Goal: Task Accomplishment & Management: Manage account settings

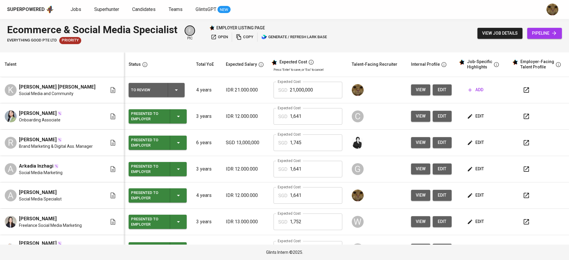
click at [467, 90] on icon "button" at bounding box center [470, 90] width 6 height 6
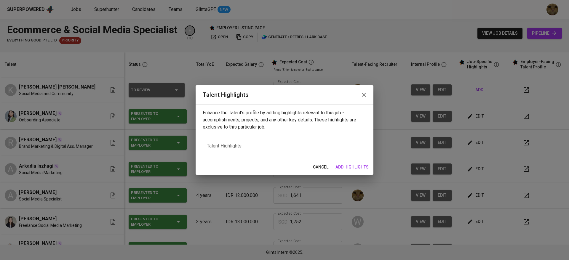
click at [235, 151] on div "x Talent Highlights" at bounding box center [285, 146] width 164 height 17
paste textarea "L ipsu dolorsita consectetu ad elitse doeiu temporinci, u-laboreet doloremagnaa…"
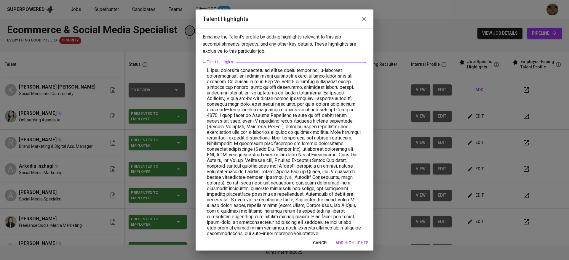
type textarea "I have extensive experience in social media management, e-commerce collaboratio…"
click at [348, 238] on button "add highlights" at bounding box center [352, 243] width 38 height 11
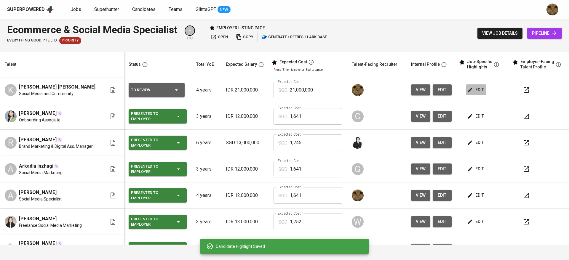
click at [466, 85] on button "edit" at bounding box center [476, 90] width 20 height 11
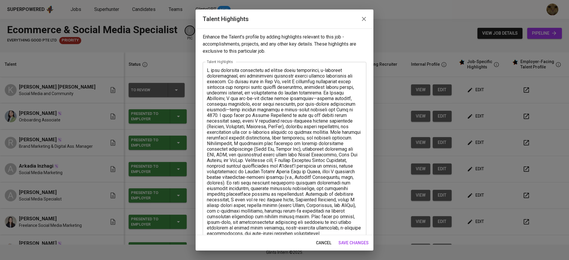
click at [211, 65] on div "x Talent Highlights" at bounding box center [285, 160] width 164 height 197
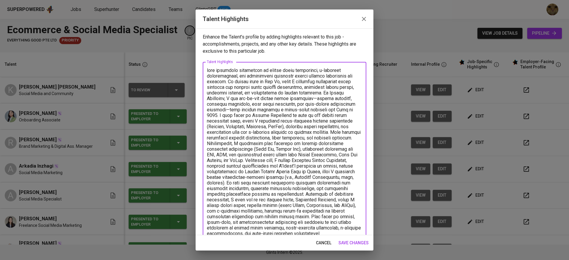
click at [206, 69] on div "x Talent Highlights" at bounding box center [285, 160] width 164 height 197
click at [209, 70] on textarea at bounding box center [284, 161] width 155 height 186
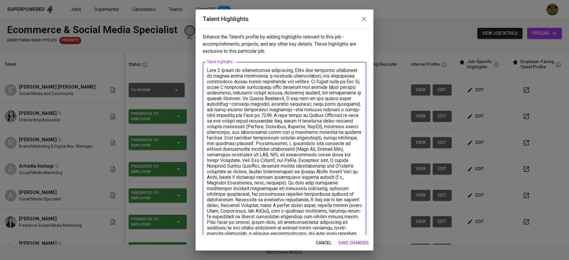
drag, startPoint x: 350, startPoint y: 82, endPoint x: 357, endPoint y: 82, distance: 7.4
click at [357, 82] on div "x Talent Highlights" at bounding box center [285, 160] width 164 height 197
click at [347, 95] on textarea at bounding box center [284, 161] width 155 height 186
drag, startPoint x: 318, startPoint y: 98, endPoint x: 305, endPoint y: 98, distance: 13.0
click at [305, 98] on textarea at bounding box center [284, 161] width 155 height 186
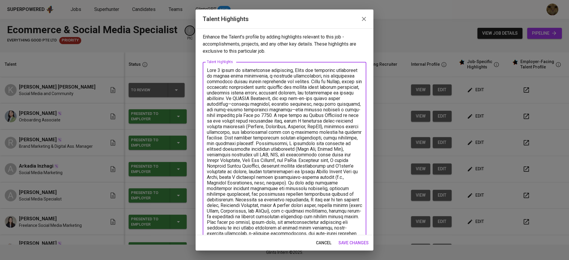
click at [297, 105] on textarea at bounding box center [284, 161] width 155 height 186
click at [212, 115] on textarea at bounding box center [284, 161] width 155 height 186
click at [346, 114] on textarea at bounding box center [284, 161] width 155 height 186
drag, startPoint x: 267, startPoint y: 122, endPoint x: 235, endPoint y: 129, distance: 33.2
click at [235, 129] on textarea at bounding box center [284, 161] width 155 height 186
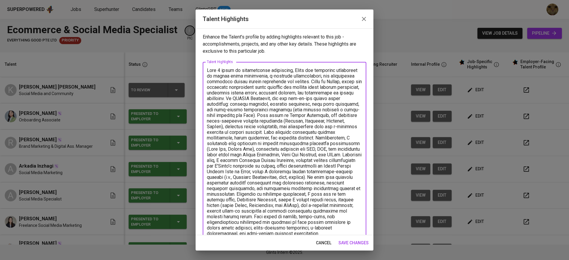
click at [319, 144] on textarea at bounding box center [284, 158] width 155 height 180
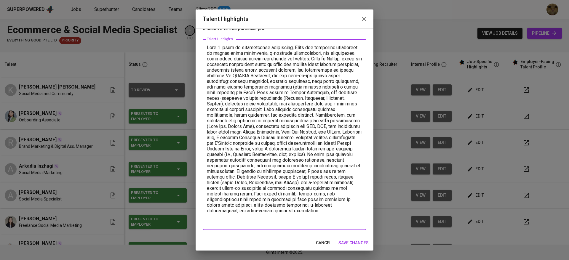
click at [348, 131] on textarea at bounding box center [284, 135] width 155 height 180
click at [345, 139] on textarea at bounding box center [284, 135] width 155 height 180
click at [240, 141] on textarea at bounding box center [284, 135] width 155 height 180
click at [313, 146] on textarea at bounding box center [284, 135] width 155 height 180
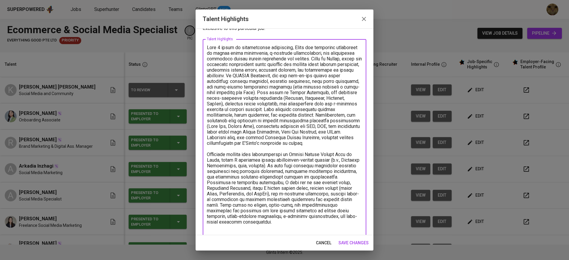
drag, startPoint x: 317, startPoint y: 159, endPoint x: 350, endPoint y: 158, distance: 32.7
click at [350, 158] on textarea at bounding box center [284, 138] width 155 height 186
drag, startPoint x: 347, startPoint y: 160, endPoint x: 317, endPoint y: 160, distance: 29.4
click at [317, 160] on textarea at bounding box center [284, 138] width 155 height 186
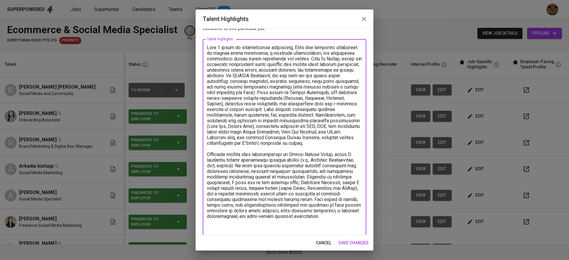
click at [350, 161] on textarea at bounding box center [284, 138] width 155 height 186
click at [242, 166] on textarea at bounding box center [284, 138] width 155 height 186
click at [273, 173] on textarea at bounding box center [284, 138] width 155 height 186
drag, startPoint x: 283, startPoint y: 173, endPoint x: 295, endPoint y: 173, distance: 11.9
click at [295, 173] on textarea at bounding box center [284, 138] width 155 height 186
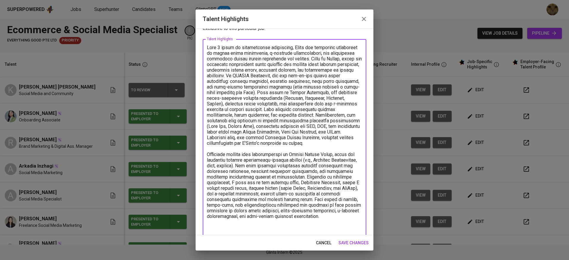
scroll to position [28, 0]
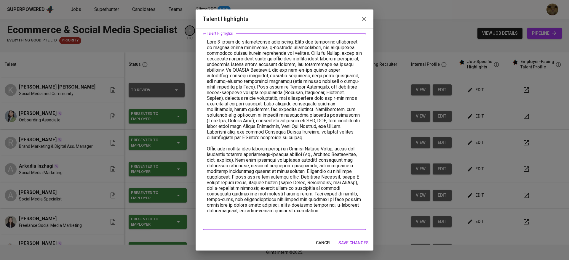
drag, startPoint x: 304, startPoint y: 166, endPoint x: 277, endPoint y: 171, distance: 27.7
click at [277, 171] on textarea at bounding box center [284, 132] width 155 height 186
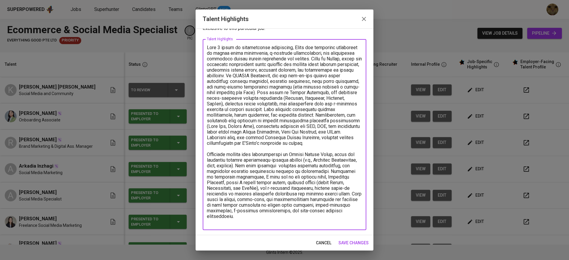
scroll to position [23, 0]
click at [237, 183] on textarea at bounding box center [284, 135] width 155 height 180
drag, startPoint x: 238, startPoint y: 182, endPoint x: 343, endPoint y: 224, distance: 113.1
click at [343, 224] on textarea at bounding box center [284, 135] width 155 height 180
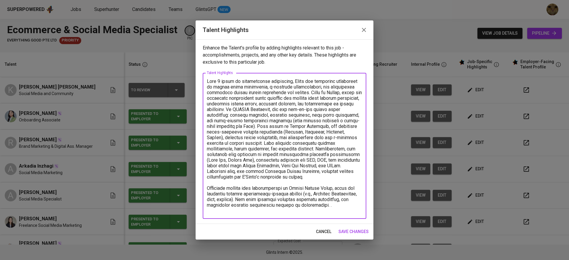
scroll to position [0, 0]
click at [338, 93] on textarea at bounding box center [284, 146] width 155 height 135
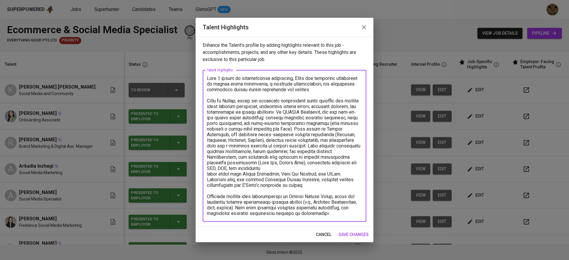
click at [340, 90] on textarea at bounding box center [284, 146] width 155 height 141
paste textarea "Alongside my corporate experience, I also run my own jewelry brand, Sebastian H…"
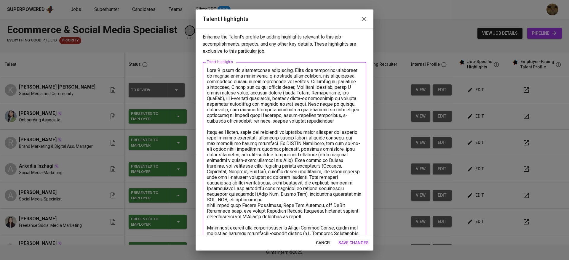
drag, startPoint x: 231, startPoint y: 89, endPoint x: 235, endPoint y: 89, distance: 3.6
click at [235, 89] on textarea at bounding box center [284, 164] width 155 height 192
drag, startPoint x: 294, startPoint y: 87, endPoint x: 315, endPoint y: 86, distance: 20.5
click at [315, 86] on textarea at bounding box center [284, 164] width 155 height 192
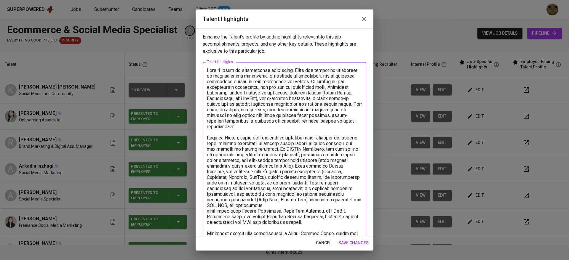
drag, startPoint x: 221, startPoint y: 93, endPoint x: 266, endPoint y: 95, distance: 45.1
click at [266, 95] on textarea at bounding box center [284, 164] width 155 height 192
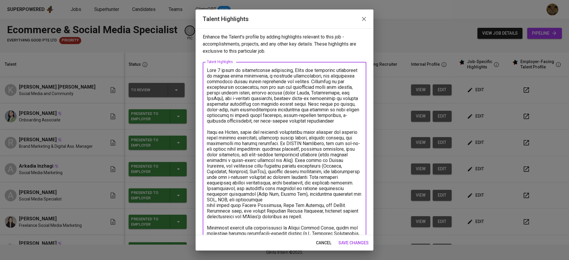
click at [330, 93] on textarea at bounding box center [284, 164] width 155 height 192
drag, startPoint x: 236, startPoint y: 110, endPoint x: 285, endPoint y: 126, distance: 50.9
click at [285, 126] on textarea at bounding box center [284, 164] width 155 height 192
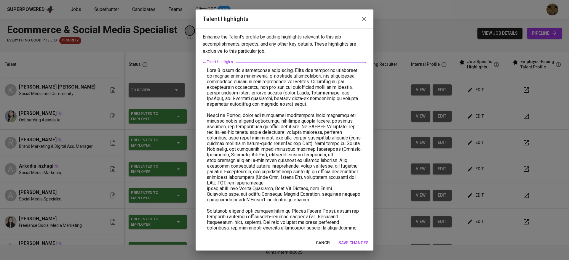
drag, startPoint x: 334, startPoint y: 99, endPoint x: 352, endPoint y: 99, distance: 17.5
click at [352, 99] on textarea at bounding box center [284, 155] width 155 height 175
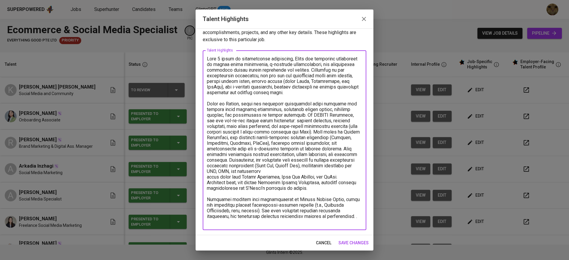
click at [252, 197] on textarea at bounding box center [284, 140] width 155 height 169
drag, startPoint x: 253, startPoint y: 199, endPoint x: 286, endPoint y: 201, distance: 33.0
click at [286, 201] on textarea at bounding box center [284, 140] width 155 height 169
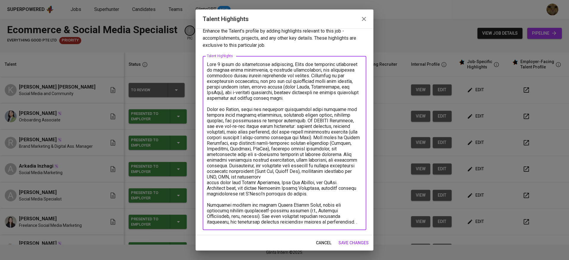
click at [338, 224] on textarea at bounding box center [284, 143] width 155 height 163
click at [277, 144] on textarea at bounding box center [284, 143] width 155 height 163
drag, startPoint x: 287, startPoint y: 146, endPoint x: 267, endPoint y: 139, distance: 21.1
click at [267, 139] on textarea at bounding box center [284, 143] width 155 height 163
drag, startPoint x: 284, startPoint y: 144, endPoint x: 271, endPoint y: 145, distance: 12.8
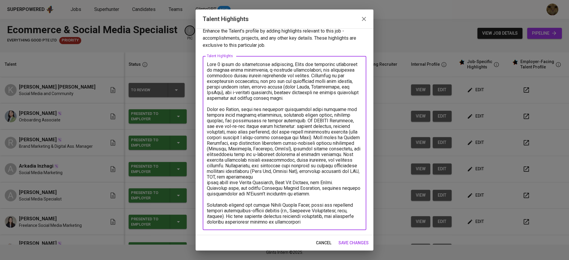
click at [271, 145] on textarea at bounding box center [284, 143] width 155 height 163
drag, startPoint x: 329, startPoint y: 148, endPoint x: 265, endPoint y: 154, distance: 63.8
click at [265, 154] on textarea at bounding box center [284, 143] width 155 height 163
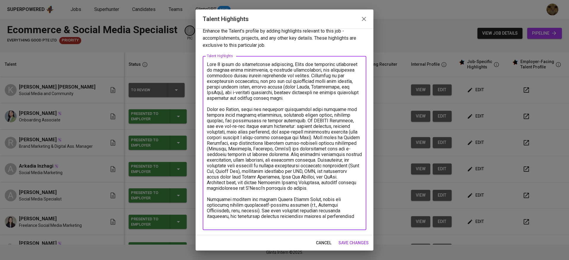
click at [337, 222] on textarea at bounding box center [284, 143] width 155 height 163
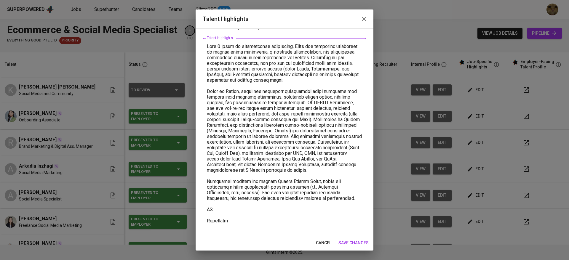
scroll to position [30, 0]
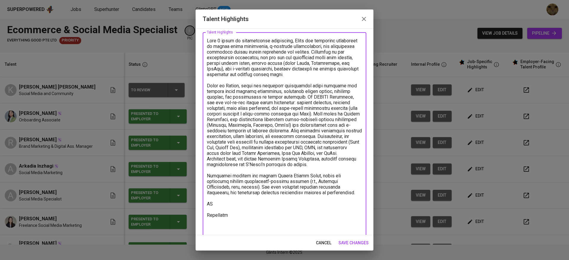
click at [248, 211] on textarea at bounding box center [284, 136] width 155 height 197
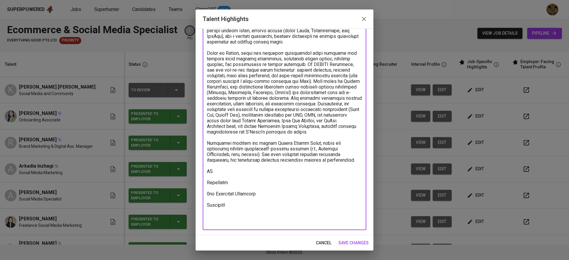
click at [239, 218] on textarea at bounding box center [284, 115] width 155 height 220
type textarea "With 5 years of professional experience, [PERSON_NAME] has extensive experience…"
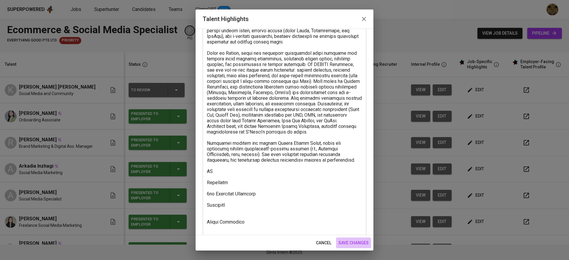
click at [349, 240] on span "save changes" at bounding box center [354, 243] width 30 height 7
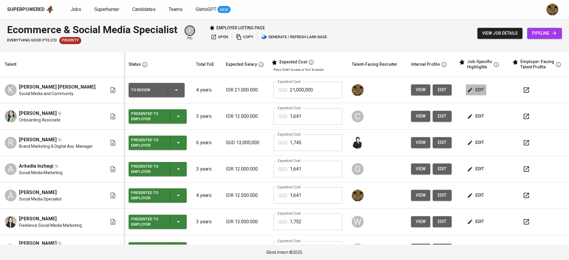
click at [466, 85] on button "edit" at bounding box center [476, 90] width 20 height 11
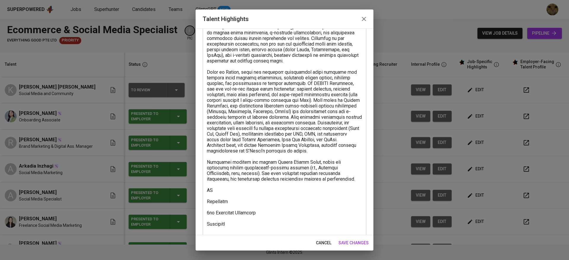
scroll to position [74, 0]
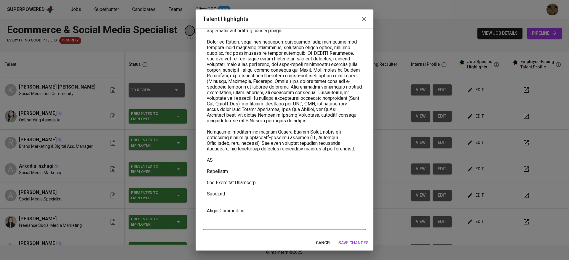
click at [241, 154] on textarea at bounding box center [284, 109] width 155 height 231
click at [229, 164] on textarea at bounding box center [284, 109] width 155 height 231
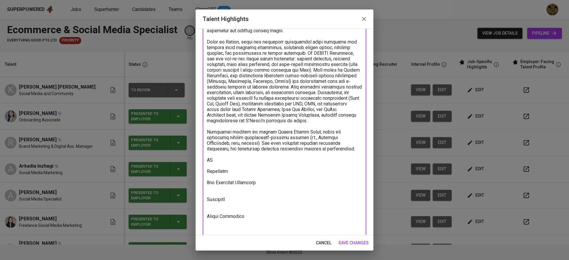
paste textarea "https://glints.sg.larksuite.com/file/MLVRbcYTMo19u8xO3PYlodT2gme?from=from_copy…"
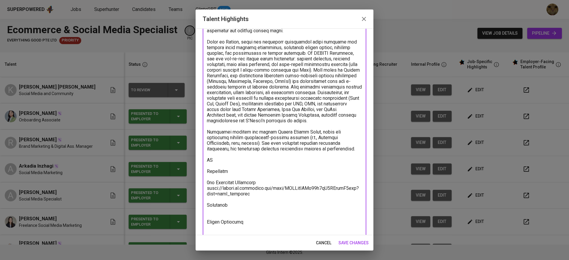
type textarea "With 5 years of professional experience, [PERSON_NAME] has extensive experience…"
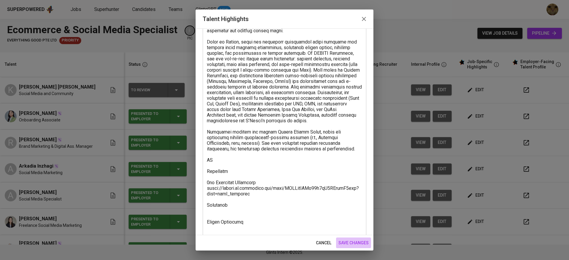
click at [347, 245] on span "save changes" at bounding box center [354, 243] width 30 height 7
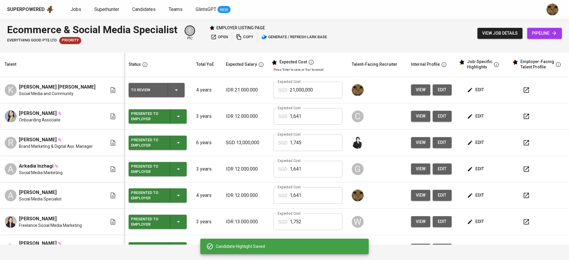
click at [468, 86] on button "edit" at bounding box center [476, 90] width 20 height 11
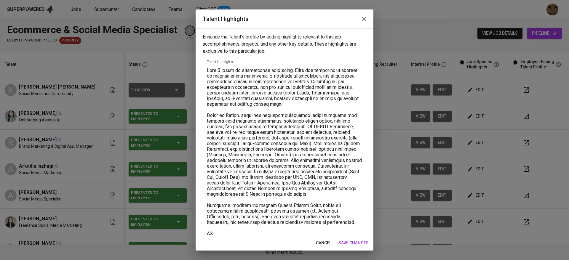
scroll to position [85, 0]
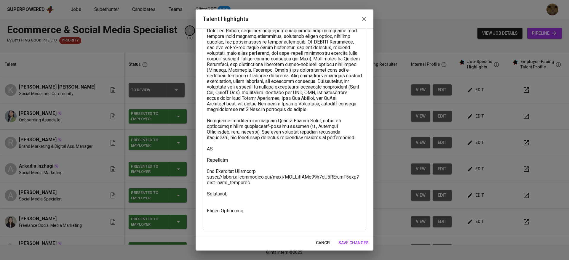
click at [280, 169] on textarea at bounding box center [284, 104] width 155 height 242
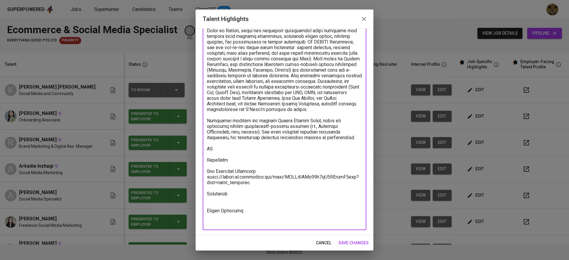
click at [246, 199] on textarea at bounding box center [284, 104] width 155 height 242
click at [229, 169] on textarea at bounding box center [284, 104] width 155 height 242
paste textarea "https://glints.sg.larksuite.com/file/SFwkb1Ew4oOlgFxPY51lyWFYg3d?from=from_copy…"
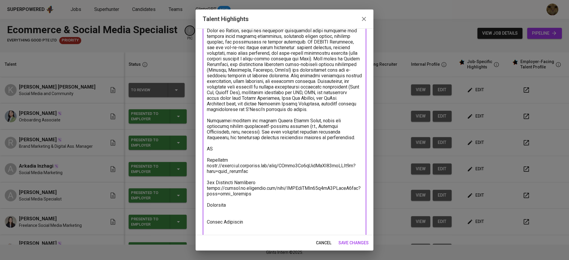
click at [218, 159] on textarea at bounding box center [284, 110] width 155 height 254
paste textarea "https://glints.sg.larksuite.com/file/SFwkb1Ew4oOlgFxPY51lyWFYg3d?from=from_copy…"
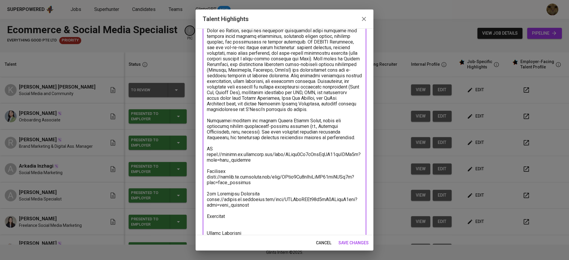
scroll to position [107, 0]
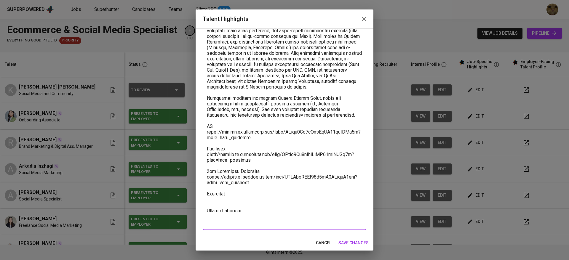
type textarea "With 5 years of professional experience, [PERSON_NAME] has extensive experience…"
click at [359, 238] on button "save changes" at bounding box center [353, 243] width 35 height 11
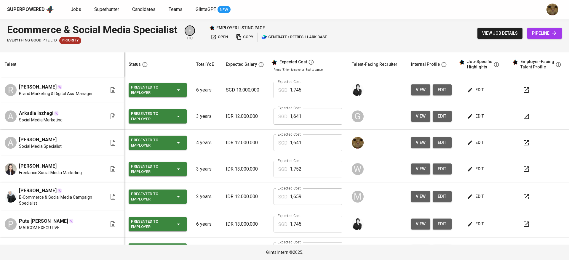
scroll to position [0, 0]
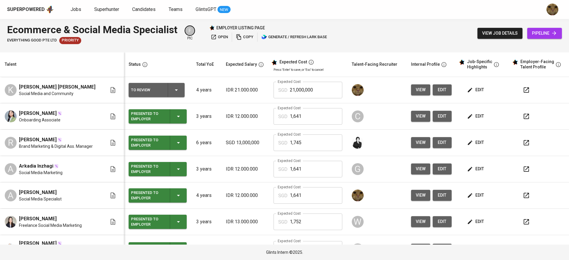
click at [469, 93] on span "edit" at bounding box center [477, 89] width 16 height 7
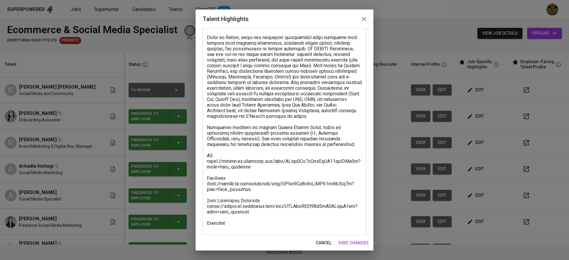
scroll to position [107, 0]
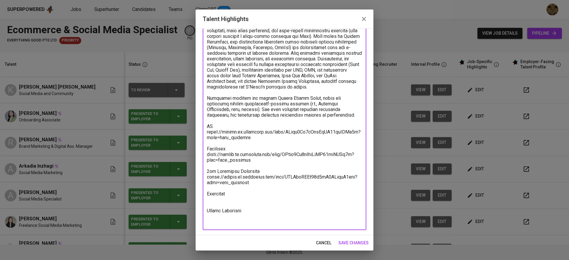
click at [248, 192] on textarea at bounding box center [284, 92] width 155 height 265
click at [243, 196] on textarea at bounding box center [284, 92] width 155 height 265
click at [245, 198] on textarea at bounding box center [284, 92] width 155 height 265
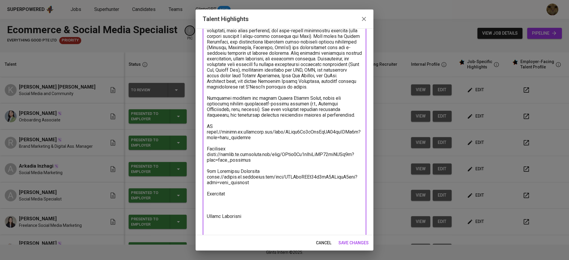
paste textarea "https://glints.sg.larksuite.com/minutes/obsg3p2o33pkc149962dcs6m?from=from_copy…"
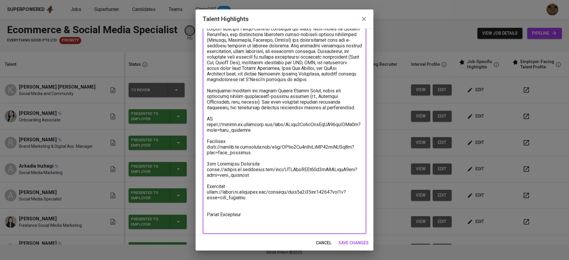
scroll to position [119, 0]
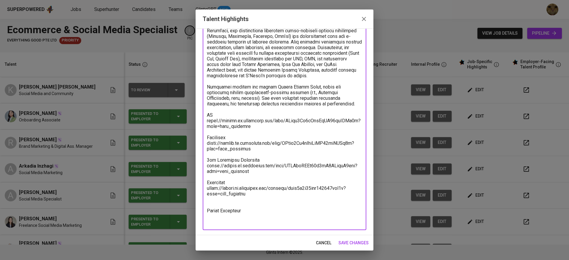
click at [208, 213] on textarea at bounding box center [284, 87] width 155 height 276
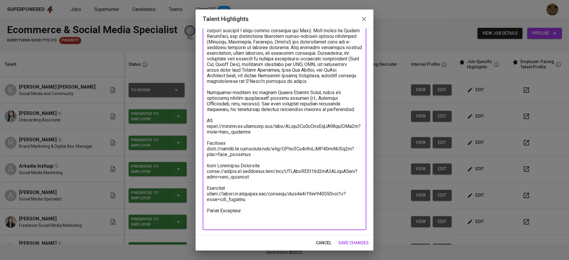
scroll to position [113, 0]
type textarea "With 5 years of professional experience, [PERSON_NAME] has extensive experience…"
click at [363, 234] on div "Enhance the Talent's profile by adding highlights relevant to this job - accomp…" at bounding box center [285, 131] width 178 height 207
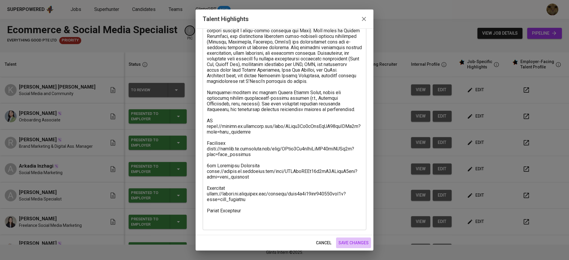
click at [364, 241] on span "save changes" at bounding box center [354, 243] width 30 height 7
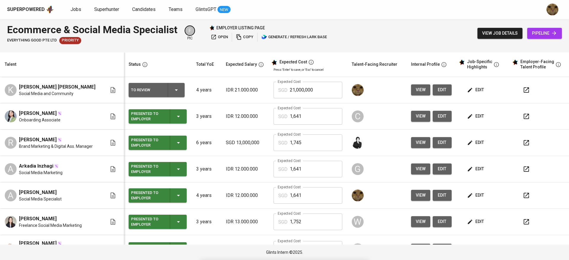
click at [438, 91] on span "edit" at bounding box center [442, 89] width 9 height 7
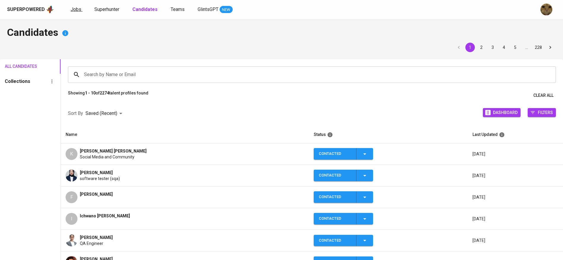
click at [72, 7] on span "Jobs" at bounding box center [76, 10] width 11 height 6
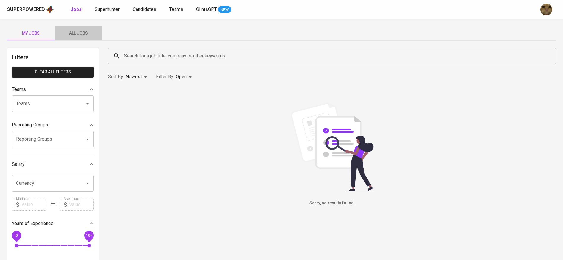
click at [72, 27] on button "All Jobs" at bounding box center [78, 33] width 47 height 14
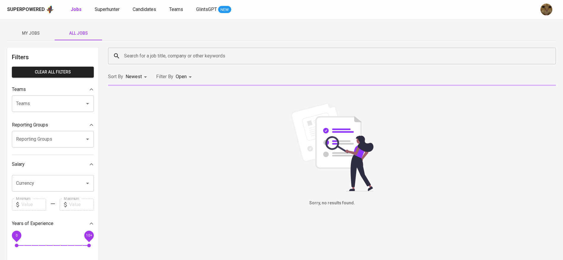
click at [151, 61] on input "Search for a job title, company or other keywords" at bounding box center [332, 55] width 421 height 11
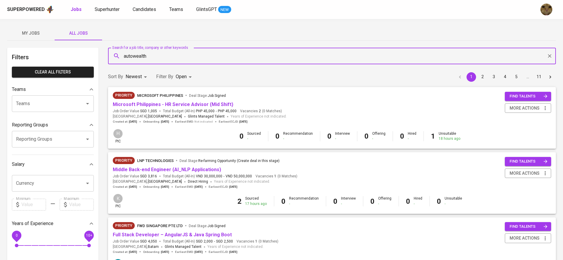
type input "autowealth"
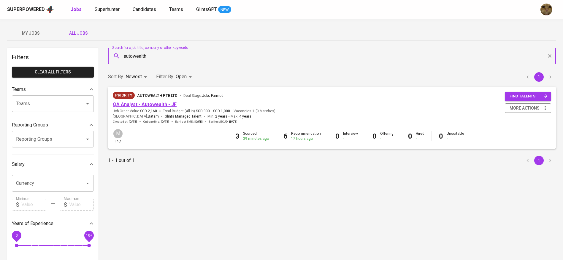
click at [145, 105] on link "QA Analyst - Autowealth - JF" at bounding box center [145, 105] width 64 height 6
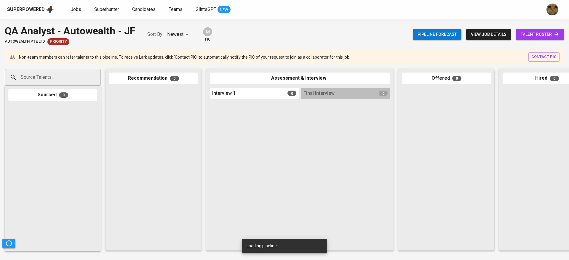
click at [534, 36] on span "talent roster" at bounding box center [540, 34] width 39 height 7
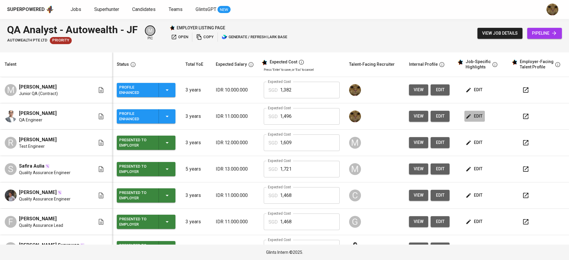
click at [467, 116] on icon "button" at bounding box center [469, 116] width 4 height 4
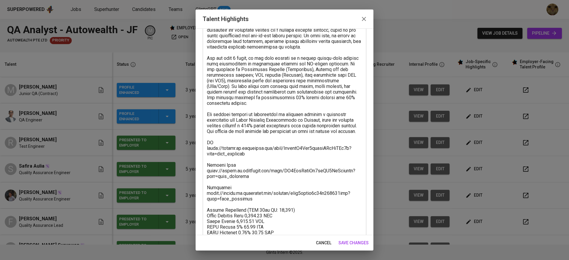
scroll to position [53, 0]
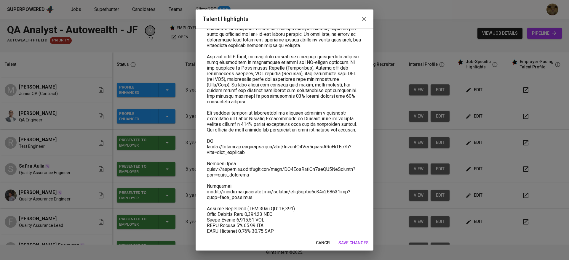
drag, startPoint x: 262, startPoint y: 208, endPoint x: 192, endPoint y: 194, distance: 70.7
click at [192, 194] on div "Talent Highlights Enhance the Talent's profile by adding highlights relevant to…" at bounding box center [284, 130] width 569 height 260
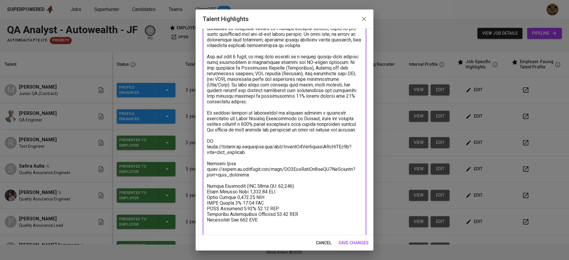
type textarea "Fadhel has 3 years of experience in manual and automated testing across mobile,…"
click at [343, 244] on span "save changes" at bounding box center [354, 243] width 30 height 7
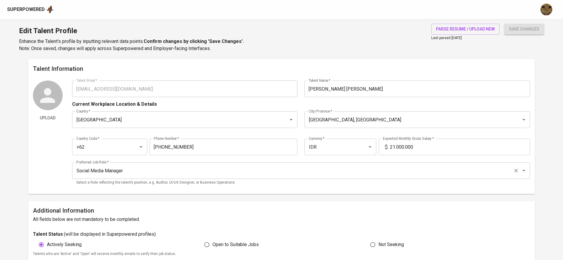
scroll to position [178, 0]
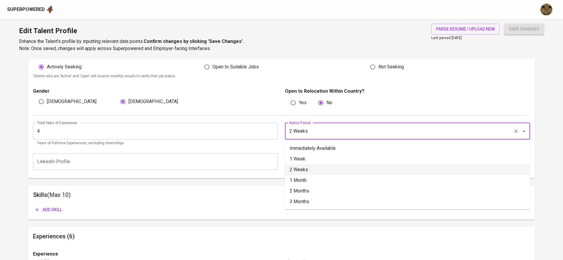
click at [334, 134] on input "2 Weeks" at bounding box center [398, 131] width 223 height 11
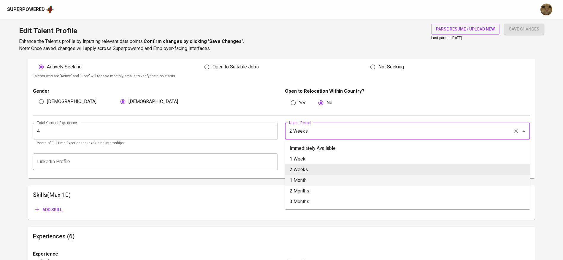
click at [311, 180] on li "1 Month" at bounding box center [407, 180] width 245 height 11
type input "1 Month"
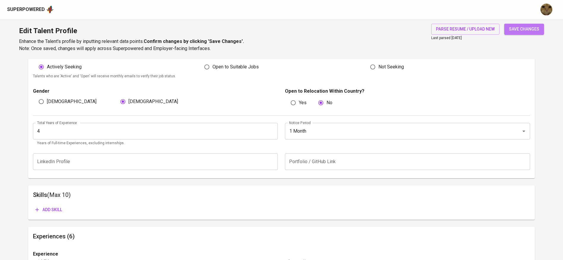
click at [510, 32] on span "save changes" at bounding box center [524, 29] width 30 height 7
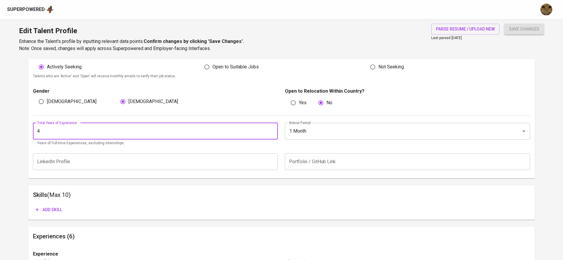
click at [81, 127] on input "4" at bounding box center [155, 131] width 245 height 17
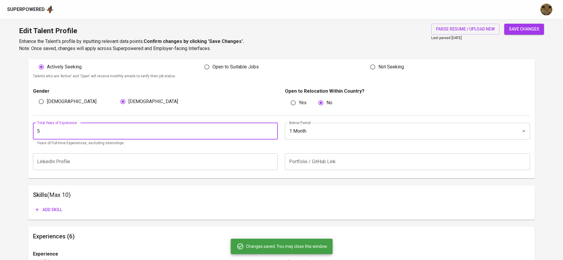
click at [504, 24] on button "save changes" at bounding box center [524, 29] width 40 height 11
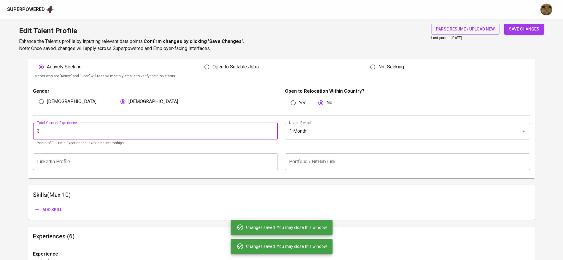
scroll to position [311, 0]
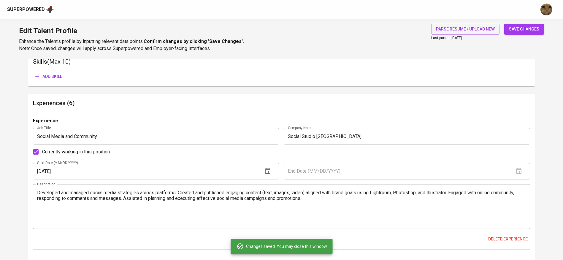
type input "3"
click at [537, 30] on span "save changes" at bounding box center [524, 29] width 30 height 7
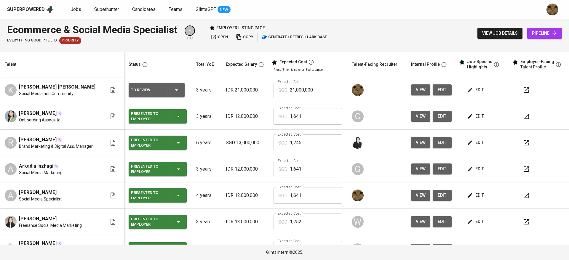
click at [520, 84] on div at bounding box center [542, 90] width 45 height 14
click at [520, 85] on button "button" at bounding box center [527, 90] width 14 height 14
click at [467, 114] on icon "button" at bounding box center [470, 117] width 6 height 6
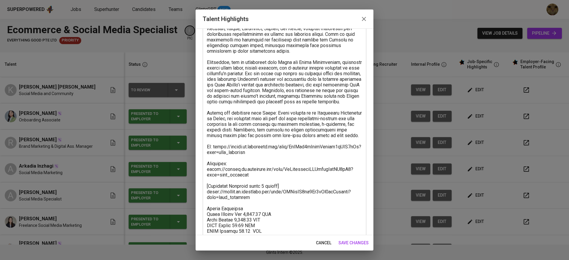
scroll to position [158, 0]
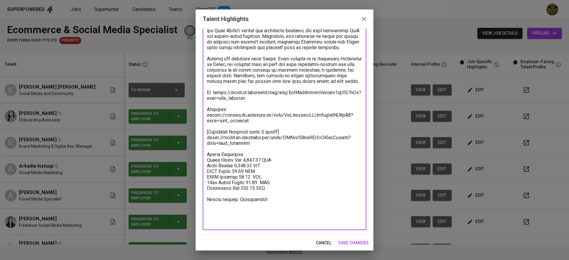
drag, startPoint x: 208, startPoint y: 176, endPoint x: 275, endPoint y: 209, distance: 74.7
click at [275, 209] on textarea at bounding box center [284, 68] width 155 height 316
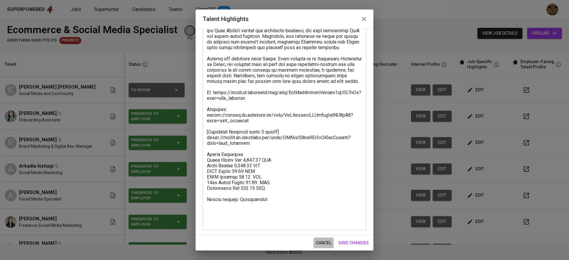
click at [317, 244] on span "cancel" at bounding box center [323, 243] width 15 height 7
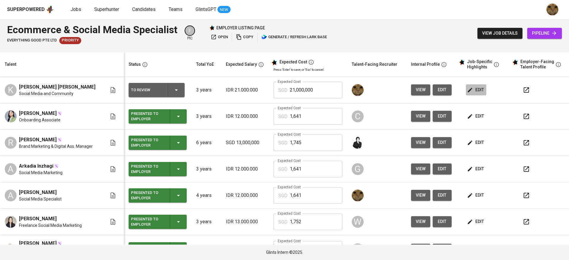
click at [470, 88] on span "edit" at bounding box center [477, 89] width 16 height 7
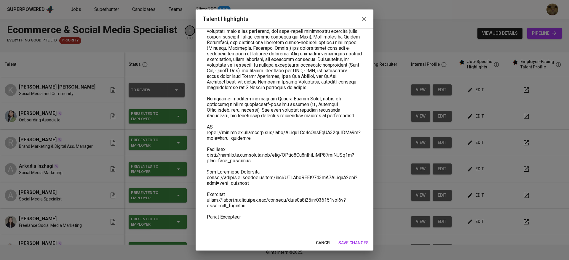
scroll to position [113, 0]
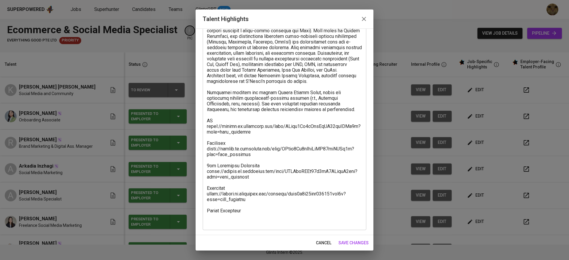
click at [261, 208] on textarea at bounding box center [284, 90] width 155 height 270
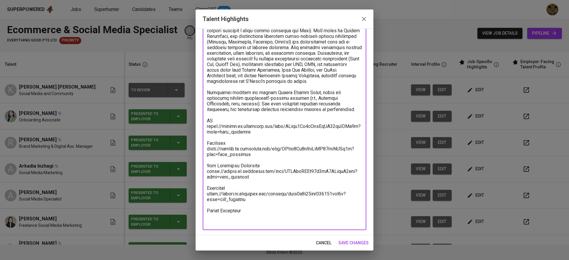
click at [262, 221] on textarea at bounding box center [284, 90] width 155 height 270
paste textarea "Salary Breakdown Total Monthly Fee 1,640.57 SGD Basic Salary 1,087.14 SGD BPJS …"
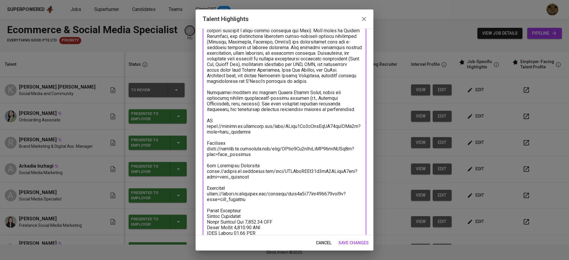
scroll to position [137, 0]
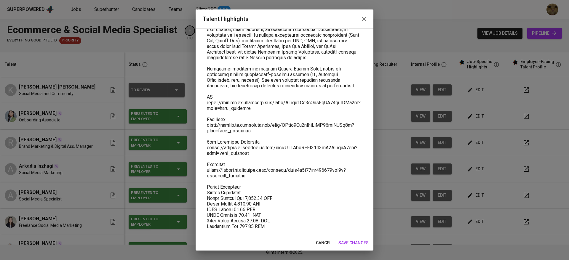
drag, startPoint x: 248, startPoint y: 199, endPoint x: 207, endPoint y: 197, distance: 41.3
click at [207, 197] on textarea at bounding box center [284, 83] width 155 height 304
drag, startPoint x: 234, startPoint y: 202, endPoint x: 251, endPoint y: 203, distance: 17.3
click at [251, 203] on textarea at bounding box center [284, 80] width 155 height 299
drag, startPoint x: 246, startPoint y: 198, endPoint x: 263, endPoint y: 198, distance: 17.8
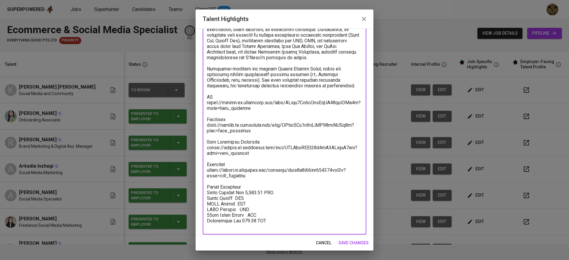
click at [263, 198] on textarea at bounding box center [284, 80] width 155 height 299
click at [233, 206] on textarea at bounding box center [284, 80] width 155 height 299
paste textarea "1,356.97"
click at [232, 211] on textarea at bounding box center [284, 80] width 155 height 299
paste textarea "48.44"
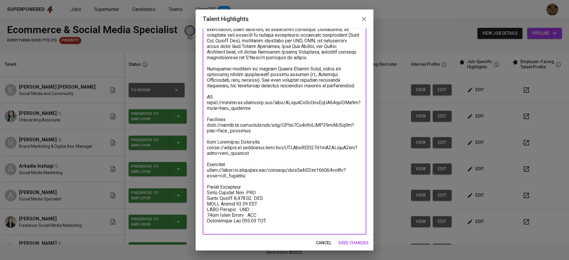
click at [254, 201] on textarea at bounding box center [284, 80] width 155 height 299
click at [237, 215] on textarea at bounding box center [284, 80] width 155 height 299
paste textarea "74.56"
click at [246, 217] on textarea at bounding box center [284, 80] width 155 height 299
click at [244, 222] on textarea at bounding box center [284, 80] width 155 height 299
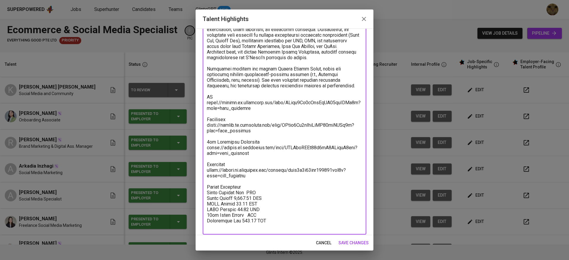
click at [245, 222] on textarea at bounding box center [284, 80] width 155 height 299
paste textarea "113.08"
drag, startPoint x: 245, startPoint y: 222, endPoint x: 289, endPoint y: 227, distance: 44.6
click at [289, 227] on textarea at bounding box center [284, 80] width 155 height 299
click at [291, 223] on textarea at bounding box center [284, 80] width 155 height 299
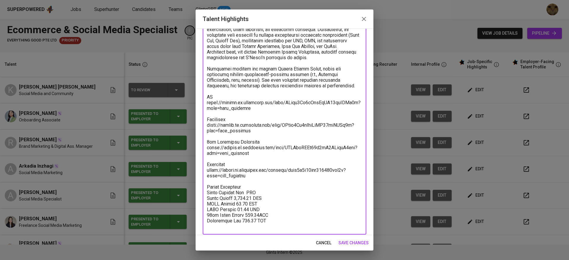
click at [245, 198] on textarea at bounding box center [284, 80] width 155 height 299
paste textarea "1,943.06"
click at [259, 191] on textarea at bounding box center [284, 80] width 155 height 299
click at [266, 199] on textarea at bounding box center [284, 80] width 155 height 299
paste textarea "12,387.71"
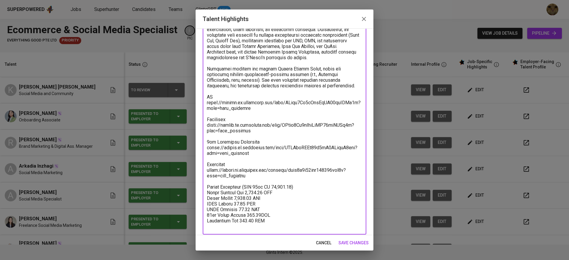
type textarea "With 5 years of professional experience, Kayla has extensive experience in soci…"
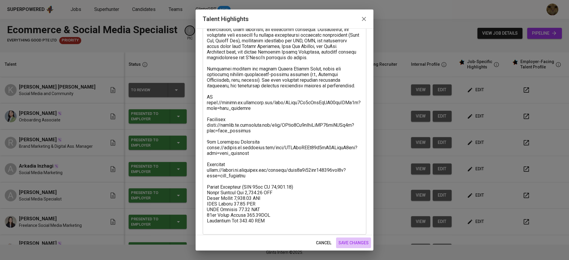
click at [359, 242] on span "save changes" at bounding box center [354, 243] width 30 height 7
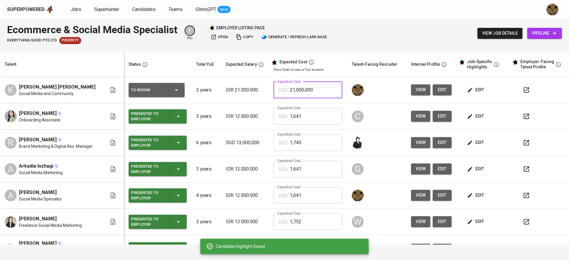
drag, startPoint x: 325, startPoint y: 86, endPoint x: 286, endPoint y: 82, distance: 39.7
click at [286, 82] on td "Expected Cost SGD 21,000,000 Expected Cost" at bounding box center [308, 90] width 78 height 26
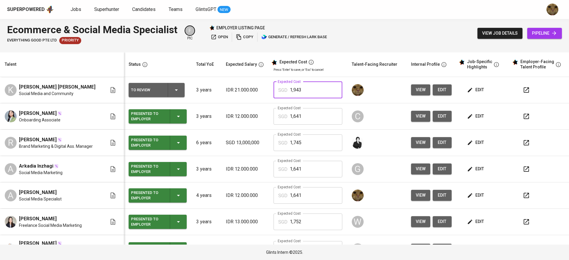
type input "1,943"
click at [439, 89] on span "edit" at bounding box center [442, 89] width 9 height 7
click at [523, 89] on icon "button" at bounding box center [526, 90] width 7 height 7
click at [438, 87] on span "edit" at bounding box center [442, 89] width 9 height 7
click at [173, 92] on icon "button" at bounding box center [176, 90] width 7 height 7
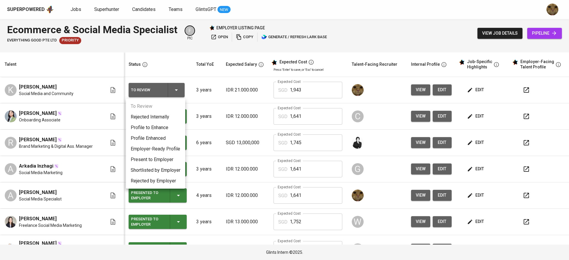
click at [160, 138] on li "Profile Enhanced" at bounding box center [155, 138] width 59 height 11
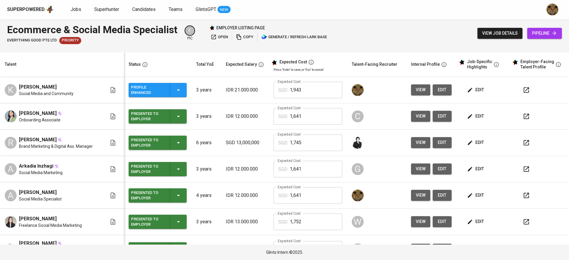
click at [520, 86] on button "button" at bounding box center [527, 90] width 14 height 14
click at [521, 84] on button "button" at bounding box center [527, 90] width 14 height 14
click at [442, 90] on button "edit" at bounding box center [442, 90] width 19 height 11
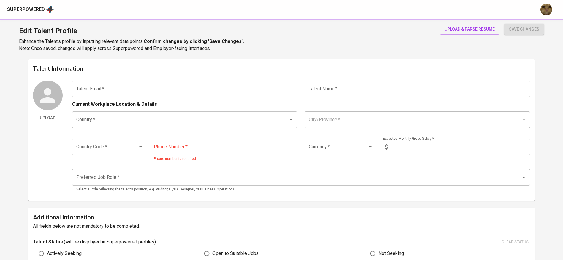
type input "[EMAIL_ADDRESS][DOMAIN_NAME]"
type input "[PERSON_NAME] [PERSON_NAME]"
type input "[GEOGRAPHIC_DATA]"
type input "[GEOGRAPHIC_DATA], [GEOGRAPHIC_DATA]"
type input "+62"
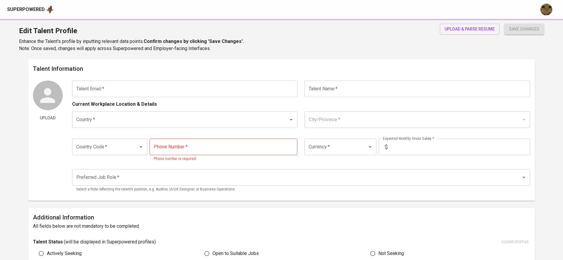
type input "[PHONE_NUMBER]"
type input "IDR"
type input "Social Media Manager"
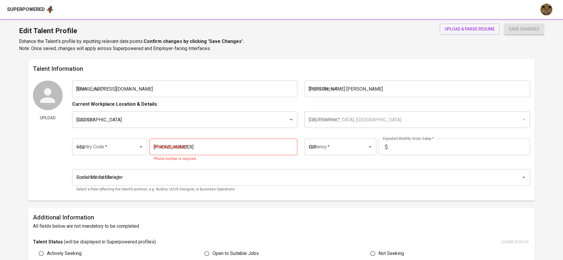
radio input "true"
type input "3"
type input "1 Month"
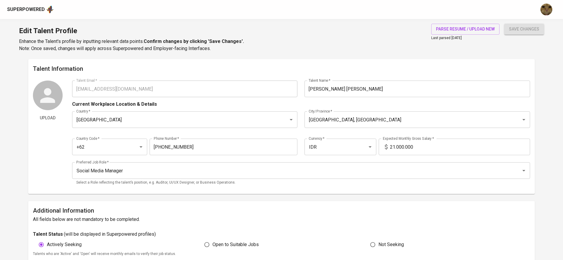
scroll to position [216, 0]
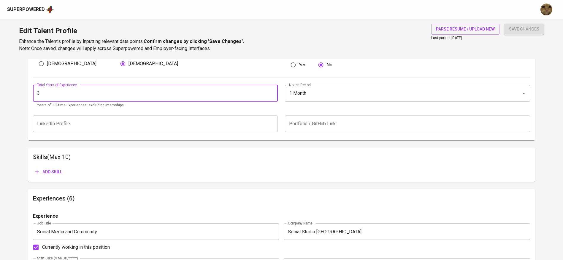
drag, startPoint x: 55, startPoint y: 98, endPoint x: 30, endPoint y: 98, distance: 24.9
click at [30, 98] on div "Additional Information All fields below are not mandatory to be completed. Tale…" at bounding box center [281, 62] width 506 height 155
type input "5"
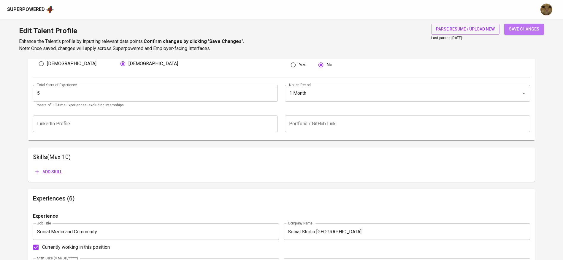
click at [517, 28] on span "save changes" at bounding box center [524, 29] width 30 height 7
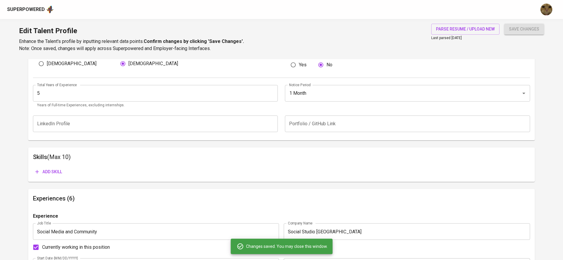
scroll to position [82, 0]
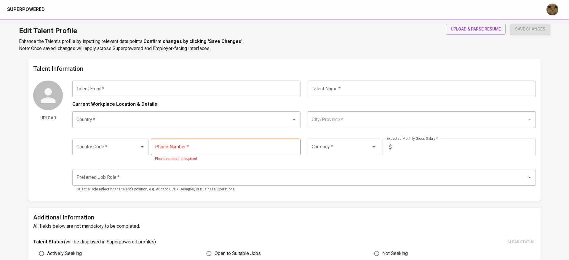
type input "[EMAIL_ADDRESS][DOMAIN_NAME]"
type input "[PERSON_NAME] [PERSON_NAME]"
type input "[GEOGRAPHIC_DATA]"
type input "[GEOGRAPHIC_DATA], [GEOGRAPHIC_DATA]"
type input "+62"
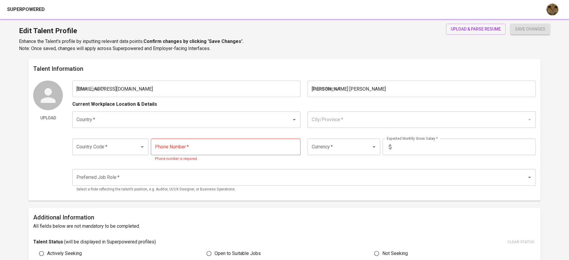
type input "[PHONE_NUMBER]"
type input "IDR"
type input "Social Media Manager"
radio input "true"
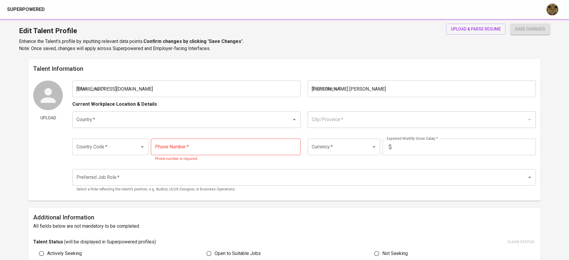
type input "5"
type input "1 Month"
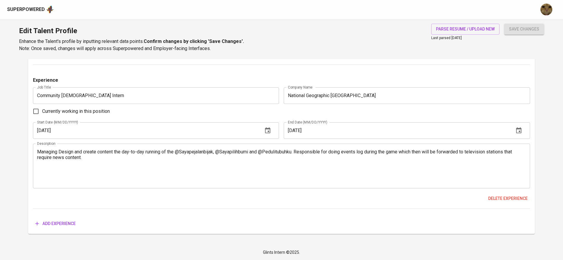
scroll to position [1059, 0]
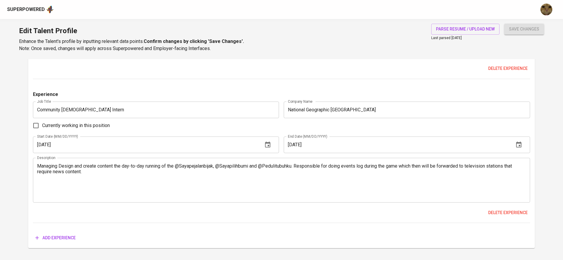
click at [504, 220] on div "Experience Job Title Community [DEMOGRAPHIC_DATA] [DEMOGRAPHIC_DATA] Job Title …" at bounding box center [281, 157] width 497 height 133
click at [498, 216] on span "Delete experience" at bounding box center [507, 212] width 39 height 7
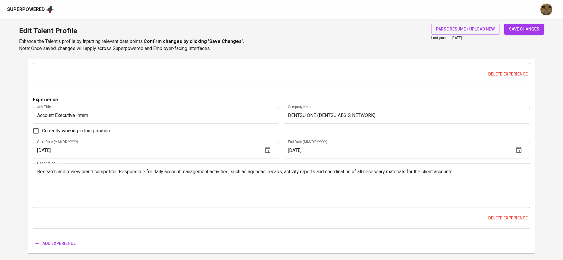
scroll to position [909, 0]
click at [509, 211] on div "Experience Job Title Account Executive [DEMOGRAPHIC_DATA] Job Title Company Nam…" at bounding box center [281, 163] width 497 height 133
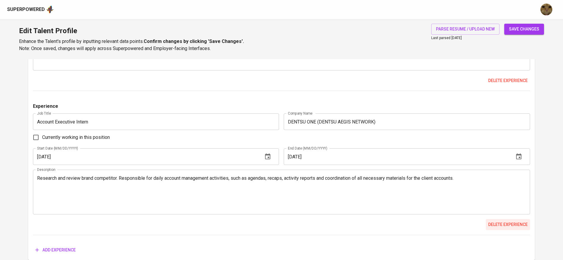
click at [498, 227] on span "Delete experience" at bounding box center [507, 224] width 39 height 7
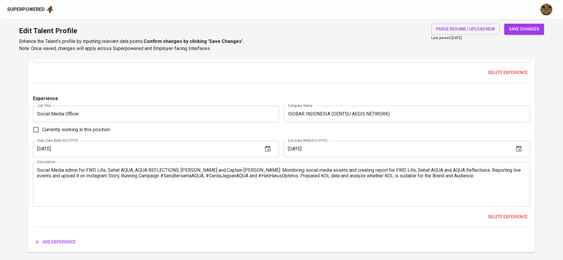
scroll to position [765, 0]
click at [517, 27] on span "save changes" at bounding box center [524, 29] width 30 height 7
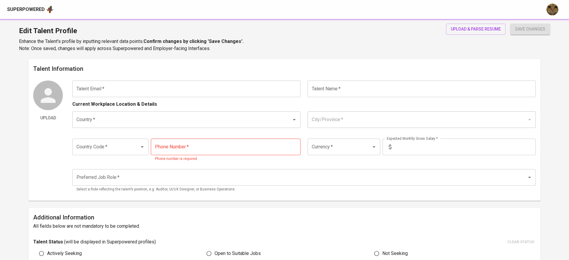
type input "kaylazharr27@gmail.com"
type input "[PERSON_NAME] [PERSON_NAME]"
type input "[GEOGRAPHIC_DATA]"
type input "Jakarta Pusat, DKI Jakarta"
type input "+62"
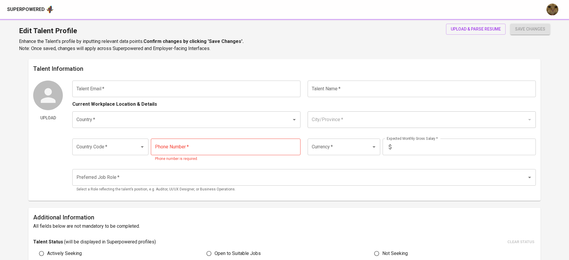
type input "856-9396-2083"
type input "IDR"
type input "Social Media Manager"
radio input "true"
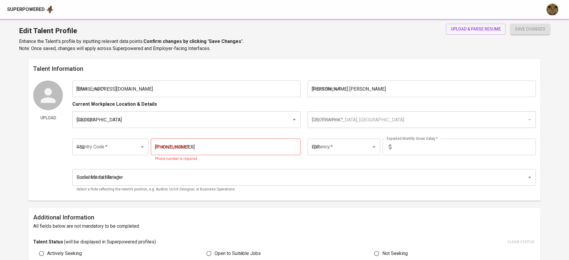
radio input "true"
type input "5"
type input "1 Month"
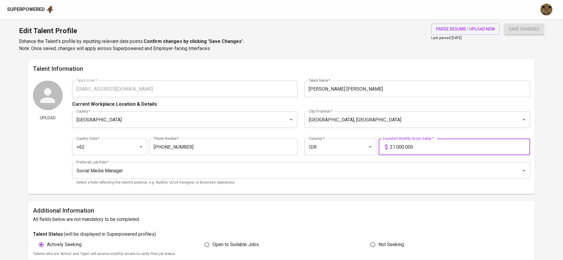
click at [402, 146] on input "21.000.000" at bounding box center [460, 147] width 140 height 17
type input "15.000.000"
click at [504, 24] on button "save changes" at bounding box center [524, 29] width 40 height 11
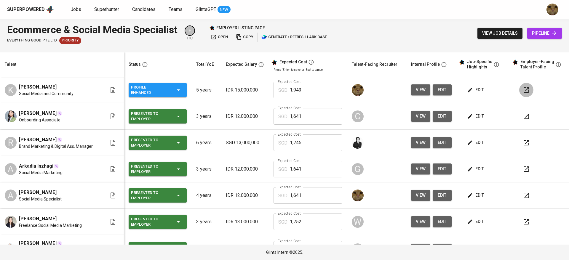
click at [523, 91] on icon "button" at bounding box center [526, 90] width 7 height 7
click at [438, 88] on span "edit" at bounding box center [442, 89] width 9 height 7
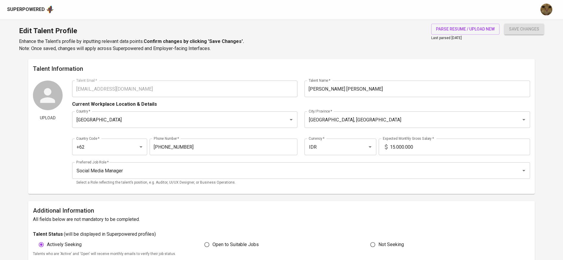
type input "[EMAIL_ADDRESS][DOMAIN_NAME]"
type input "[PERSON_NAME] [PERSON_NAME]"
type input "[GEOGRAPHIC_DATA]"
type input "[GEOGRAPHIC_DATA], [GEOGRAPHIC_DATA]"
type input "+62"
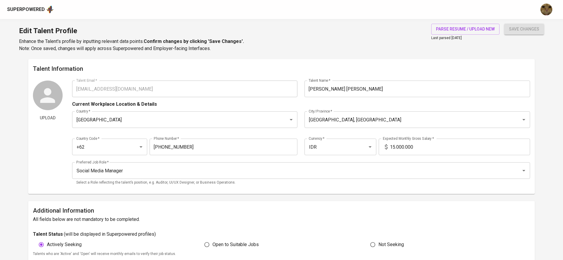
type input "[PHONE_NUMBER]"
type input "IDR"
type input "Social Media Manager"
radio input "true"
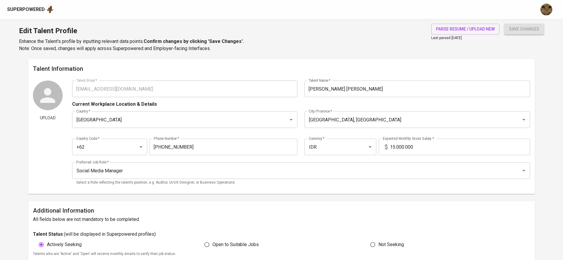
type input "5"
type input "1 Month"
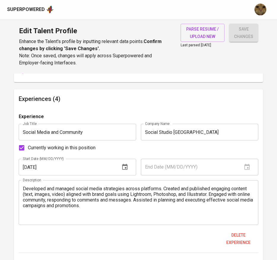
scroll to position [338, 0]
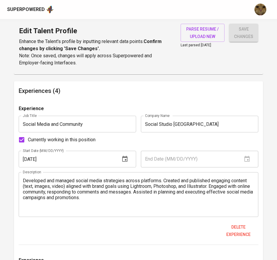
click at [148, 187] on textarea "Developed and managed social media strategies across platforms. Created and pub…" at bounding box center [139, 195] width 232 height 34
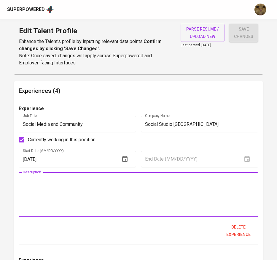
paste textarea "Created and published engaging content. Engaged with online community, respondi…"
type textarea "Created and published engaging content. Engaged with online community, respondi…"
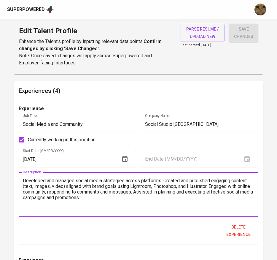
click at [46, 183] on textarea "Developed and managed social media strategies across platforms. Created and pub…" at bounding box center [139, 195] width 232 height 34
click at [25, 181] on textarea "Developed and managed social media strategies across platforms. Created and pub…" at bounding box center [139, 195] width 232 height 34
click at [167, 182] on textarea "- Developed and managed social media strategies across platforms. Created and p…" at bounding box center [139, 195] width 232 height 34
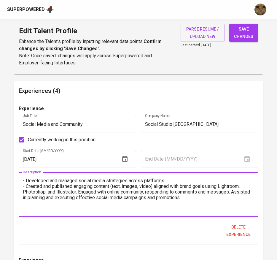
click at [79, 192] on textarea "- Developed and managed social media strategies across platforms. - Created and…" at bounding box center [139, 195] width 232 height 34
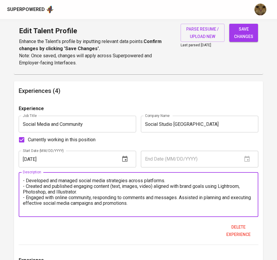
click at [182, 200] on textarea "- Developed and managed social media strategies across platforms. - Created and…" at bounding box center [139, 195] width 232 height 34
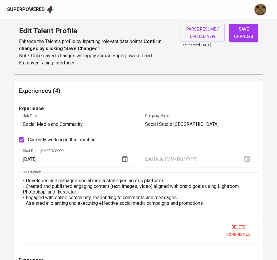
click at [219, 201] on textarea "- Developed and managed social media strategies across platforms. - Created and…" at bounding box center [139, 195] width 232 height 34
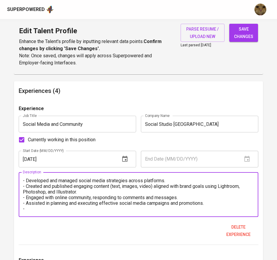
paste textarea "Reporting monthly and yearly for the clients."
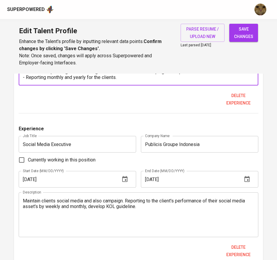
scroll to position [471, 0]
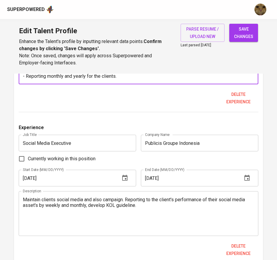
type textarea "- Developed and managed social media strategies across platforms. - Created and…"
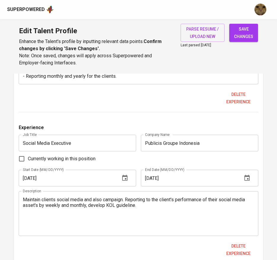
click at [116, 231] on div "Maintain clients social media and also campaign. Reporting to the client's perf…" at bounding box center [139, 213] width 240 height 45
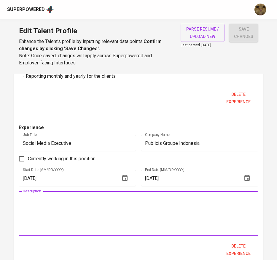
paste textarea "Maintain clients social media and also campaign Reporting to the client's perfo…"
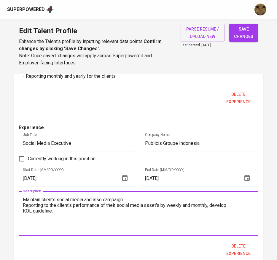
click at [23, 199] on textarea "Maintain clients social media and also campaign Reporting to the client's perfo…" at bounding box center [139, 214] width 232 height 34
click at [24, 204] on textarea "- Maintain clients social media and also campaign Reporting to the client's per…" at bounding box center [139, 214] width 232 height 34
click at [25, 208] on textarea "- Maintain clients social media and also campaign - Reporting to the client's p…" at bounding box center [139, 214] width 232 height 34
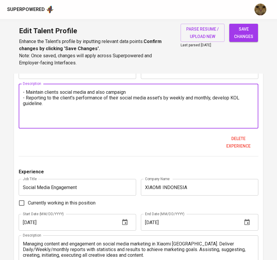
scroll to position [583, 0]
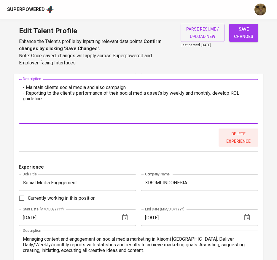
type textarea "- Maintain clients social media and also campaign - Reporting to the client's p…"
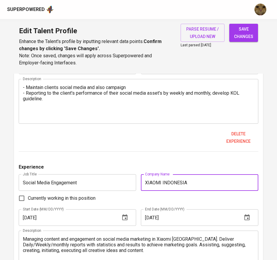
drag, startPoint x: 195, startPoint y: 183, endPoint x: 163, endPoint y: 183, distance: 32.0
click at [163, 183] on input "XIAOMI INDONESIA" at bounding box center [199, 182] width 117 height 17
type input "XIAOMI"
type input "x"
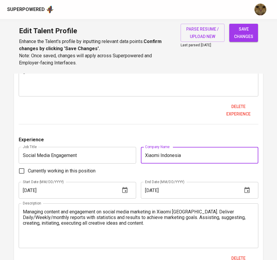
scroll to position [610, 0]
type input "Xiaomi Indonesia"
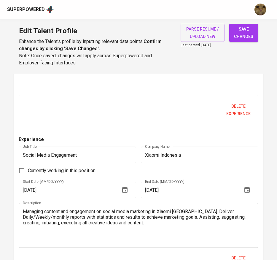
click at [140, 214] on textarea "Managing content and engagement on social media marketing in Xiaomi Indonesia. …" at bounding box center [139, 225] width 232 height 34
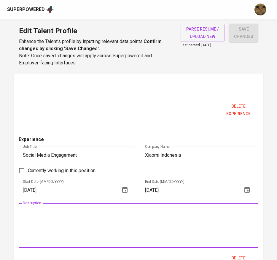
paste textarea "Managing content and engagement on social media marketing in Xiaomi Indonesia D…"
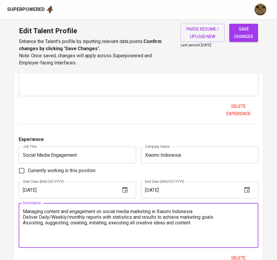
click at [24, 213] on textarea "Managing content and engagement on social media marketing in Xiaomi Indonesia D…" at bounding box center [139, 225] width 232 height 34
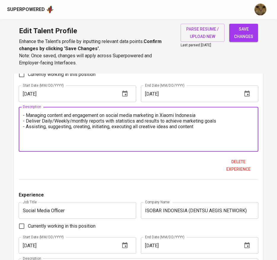
scroll to position [707, 0]
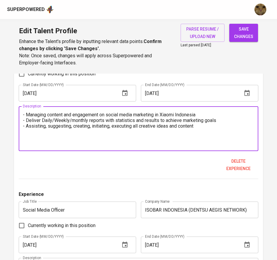
type textarea "- Managing content and engagement on social media marketing in Xiaomi Indonesia…"
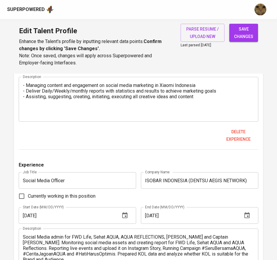
scroll to position [763, 0]
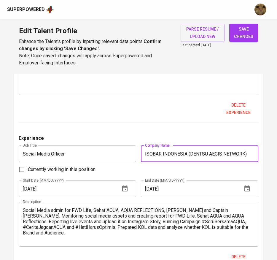
drag, startPoint x: 166, startPoint y: 148, endPoint x: 148, endPoint y: 152, distance: 18.5
click at [148, 152] on input "ISOBAR INDONESIA (DENTSU AEGIS NETWORK)" at bounding box center [199, 153] width 117 height 17
type input "Isobar Indonesia (Dentsu Aegis Indonesia)"
click at [47, 189] on input "01/01/2020" at bounding box center [67, 188] width 97 height 17
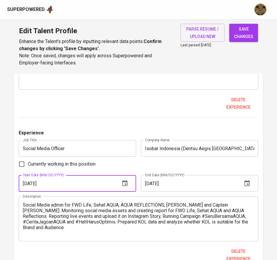
scroll to position [769, 0]
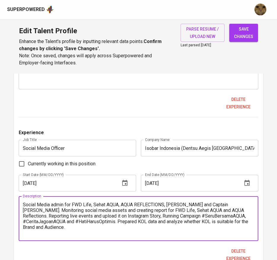
click at [159, 210] on textarea "Social Media admin for FWD Life, Sehat AQUA, AQUA REFLECTIONS, Dapur Umami and …" at bounding box center [139, 219] width 232 height 34
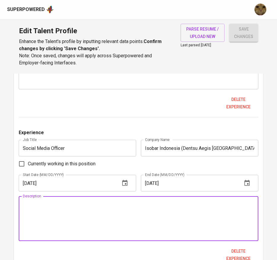
paste textarea "Social Media admin for FWD Life, Sehat AQUA, AQUA REFLECTIONS, Dapur Umami and …"
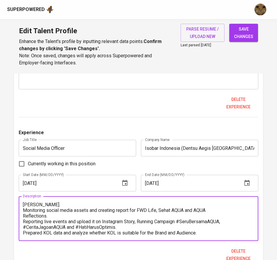
scroll to position [0, 0]
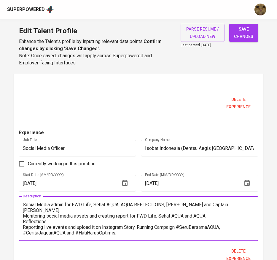
click at [28, 204] on textarea "Social Media admin for FWD Life, Sehat AQUA, AQUA REFLECTIONS, Dapur Umami and …" at bounding box center [139, 219] width 232 height 34
click at [24, 218] on textarea "- Social Media admin for FWD Life, Sehat AQUA, AQUA REFLECTIONS, Dapur Umami an…" at bounding box center [139, 219] width 232 height 34
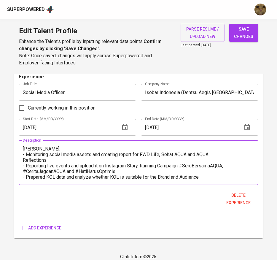
scroll to position [829, 0]
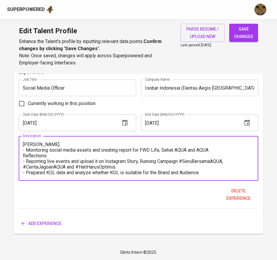
type textarea "- Social Media admin for FWD Life, Sehat AQUA, AQUA REFLECTIONS, Dapur Umami an…"
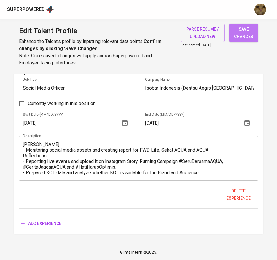
click at [239, 34] on span "save changes" at bounding box center [243, 33] width 19 height 15
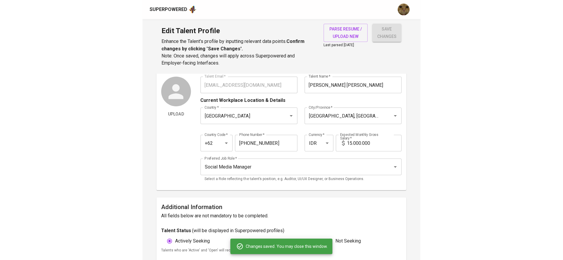
scroll to position [0, 0]
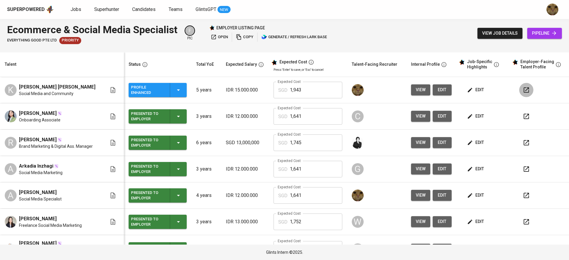
click at [520, 86] on button "button" at bounding box center [527, 90] width 14 height 14
click at [474, 92] on span "edit" at bounding box center [477, 89] width 16 height 7
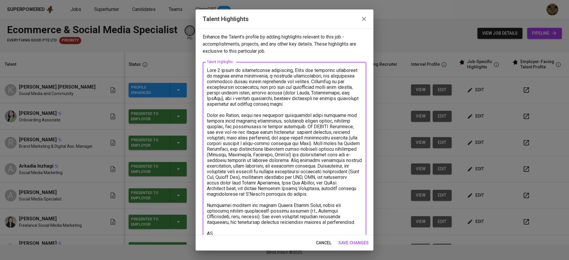
click at [337, 153] on textarea at bounding box center [284, 217] width 155 height 299
click at [341, 171] on textarea at bounding box center [284, 217] width 155 height 299
click at [341, 165] on textarea at bounding box center [284, 217] width 155 height 299
click at [332, 184] on textarea at bounding box center [284, 217] width 155 height 299
click at [208, 190] on textarea at bounding box center [284, 217] width 155 height 299
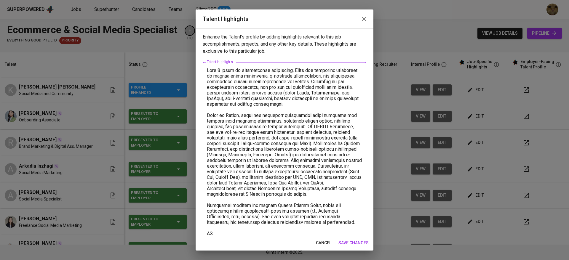
click at [210, 194] on textarea at bounding box center [284, 217] width 155 height 299
click at [207, 170] on div "x Talent Highlights" at bounding box center [285, 217] width 164 height 310
click at [207, 171] on textarea at bounding box center [284, 217] width 155 height 299
type textarea "With 5 years of professional experience, [PERSON_NAME] has extensive experience…"
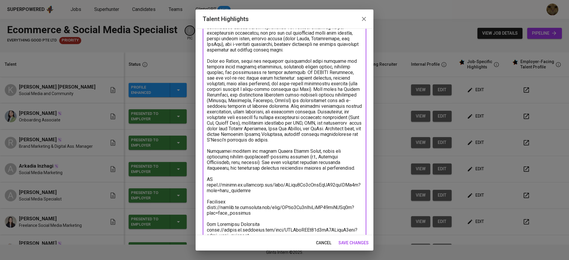
scroll to position [141, 0]
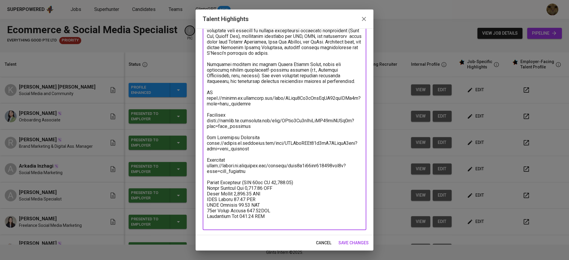
click at [363, 240] on span "save changes" at bounding box center [354, 243] width 30 height 7
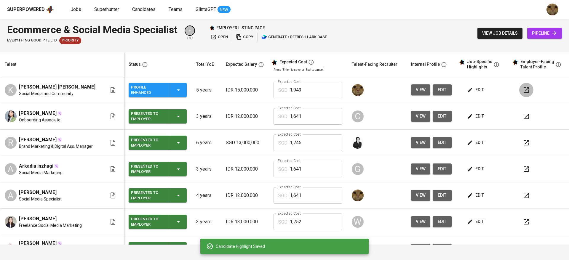
click at [521, 84] on button "button" at bounding box center [527, 90] width 14 height 14
click at [481, 26] on div "view job details pipeline" at bounding box center [520, 34] width 85 height 22
click at [485, 30] on span "view job details" at bounding box center [500, 33] width 36 height 7
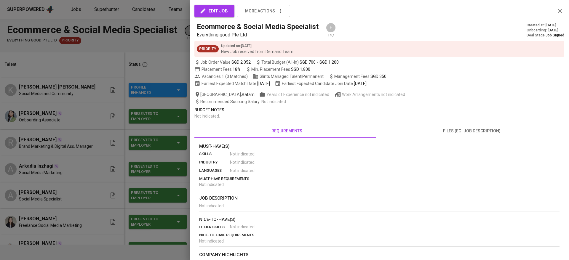
click at [101, 136] on div at bounding box center [284, 130] width 569 height 260
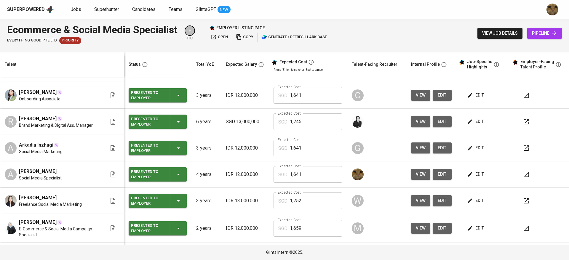
scroll to position [24, 0]
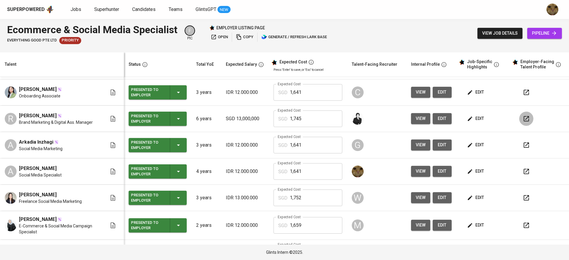
click at [524, 121] on icon "button" at bounding box center [526, 118] width 5 height 5
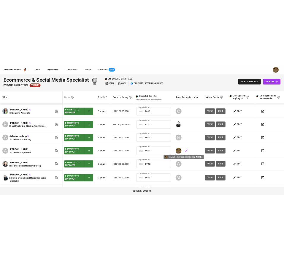
scroll to position [0, 0]
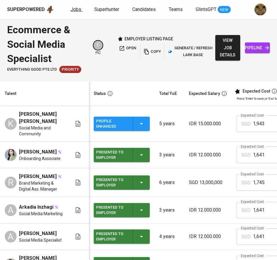
click at [73, 12] on span "Jobs" at bounding box center [76, 10] width 11 height 6
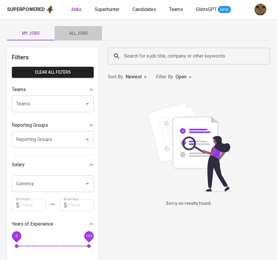
click at [76, 32] on span "All Jobs" at bounding box center [78, 33] width 40 height 7
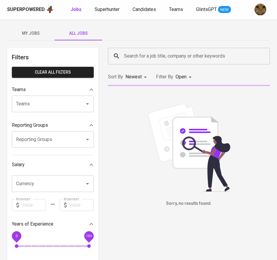
click at [133, 59] on input "Search for a job title, company or other keywords" at bounding box center [190, 55] width 136 height 11
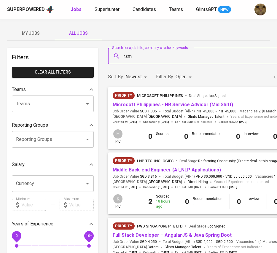
type input "rsm"
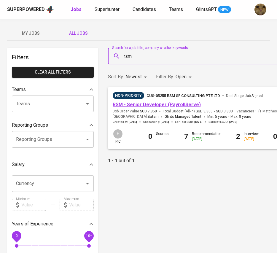
click at [147, 106] on link "RSM - Senior Developer (PayrollServe)" at bounding box center [157, 105] width 88 height 6
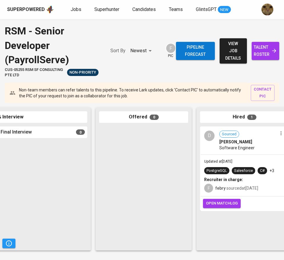
scroll to position [0, 303]
click at [261, 55] on span "talent roster" at bounding box center [265, 51] width 18 height 15
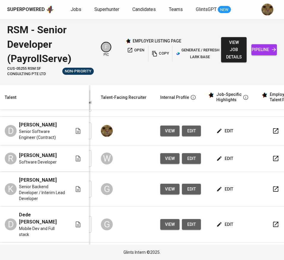
scroll to position [0, 224]
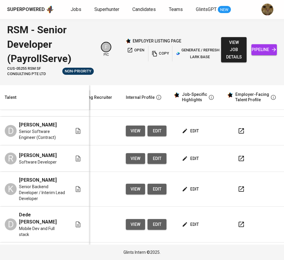
click at [238, 132] on icon "button" at bounding box center [241, 130] width 7 height 7
